Goal: Task Accomplishment & Management: Complete application form

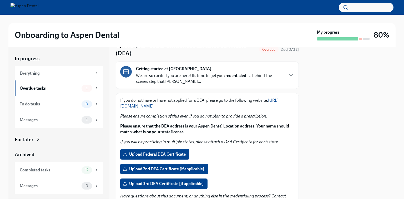
scroll to position [51, 0]
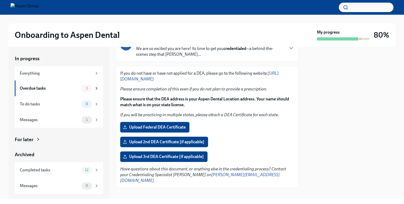
click at [156, 128] on span "Upload Federal DEA Certificate" at bounding box center [155, 127] width 62 height 5
click at [0, 0] on input "Upload Federal DEA Certificate" at bounding box center [0, 0] width 0 height 0
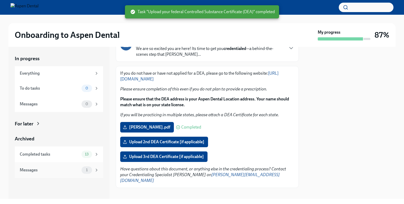
click at [70, 172] on div "Messages" at bounding box center [50, 170] width 60 height 6
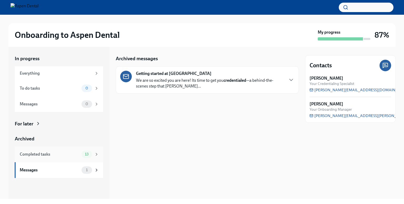
click at [74, 157] on div "Completed tasks" at bounding box center [50, 155] width 60 height 6
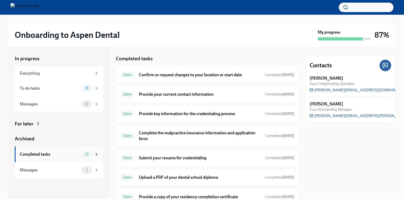
click at [70, 152] on div "Completed tasks" at bounding box center [50, 155] width 60 height 6
click at [70, 151] on div "Completed tasks 13" at bounding box center [59, 154] width 79 height 7
click at [68, 156] on div "Completed tasks" at bounding box center [50, 155] width 60 height 6
click at [57, 156] on div "Completed tasks" at bounding box center [50, 155] width 60 height 6
click at [51, 170] on div "Messages" at bounding box center [50, 170] width 60 height 6
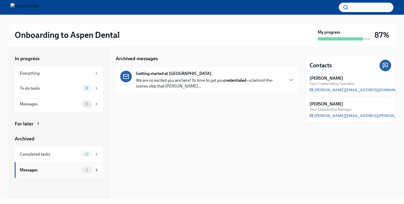
click at [73, 169] on div "Messages" at bounding box center [50, 170] width 60 height 6
